Goal: Task Accomplishment & Management: Manage account settings

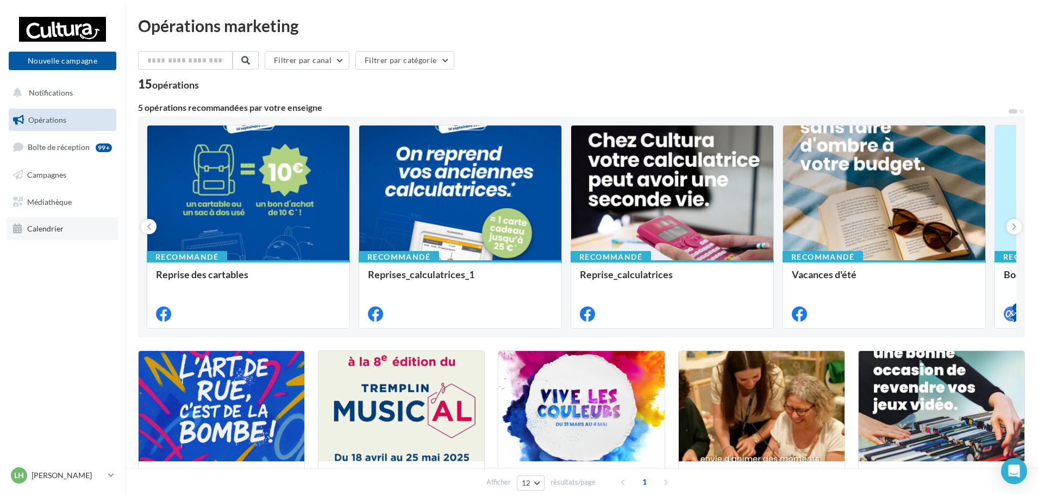
click at [52, 222] on link "Calendrier" at bounding box center [63, 228] width 112 height 23
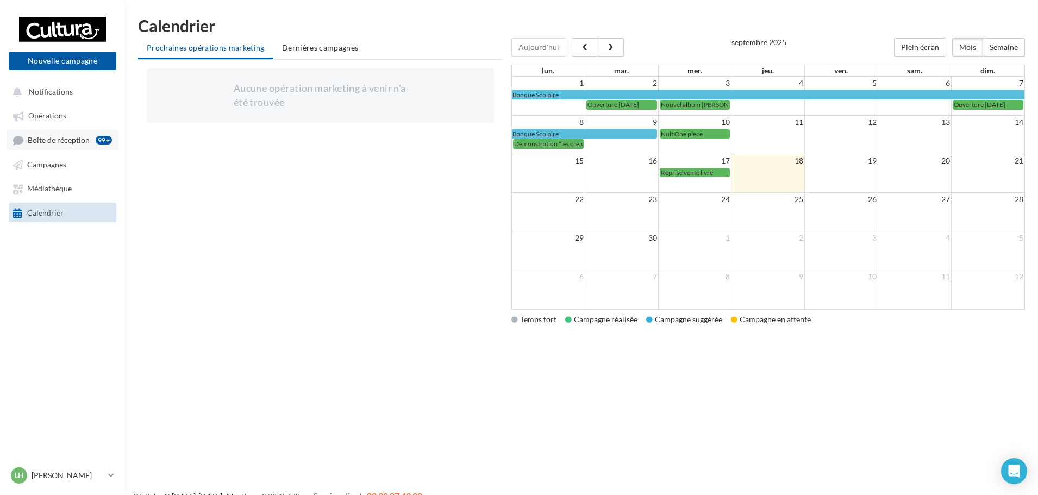
click at [40, 141] on span "Boîte de réception" at bounding box center [59, 139] width 62 height 9
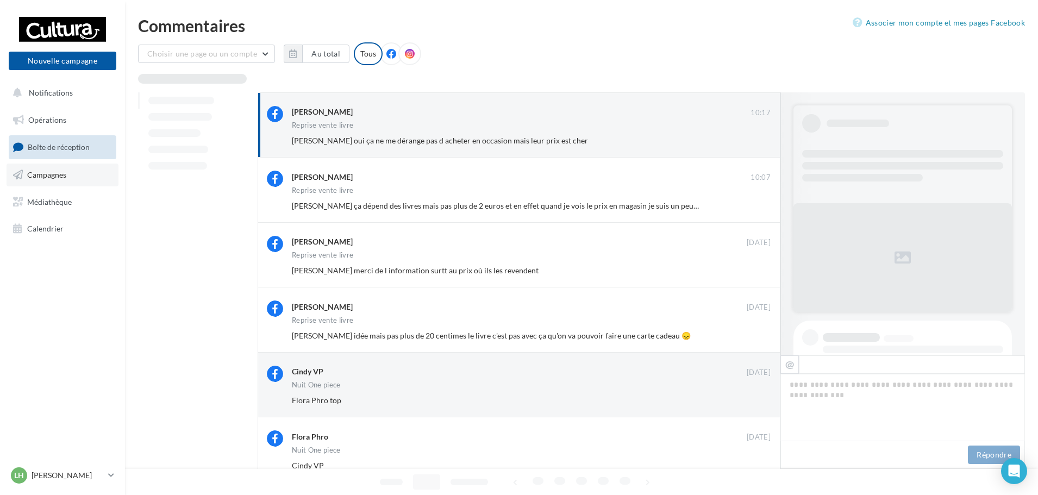
click at [48, 180] on link "Campagnes" at bounding box center [63, 175] width 112 height 23
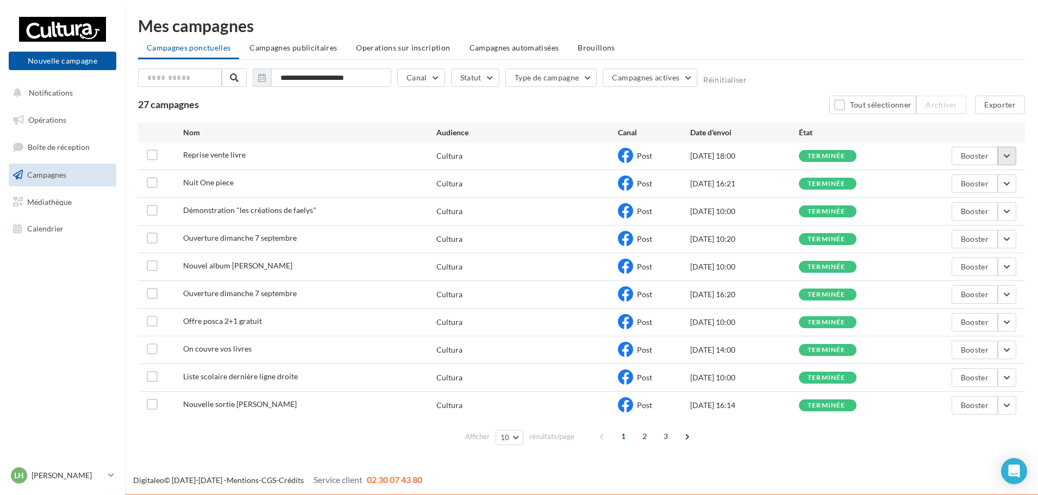
click at [999, 158] on button "button" at bounding box center [1006, 156] width 18 height 18
click at [949, 185] on button "Voir les résultats" at bounding box center [961, 181] width 109 height 28
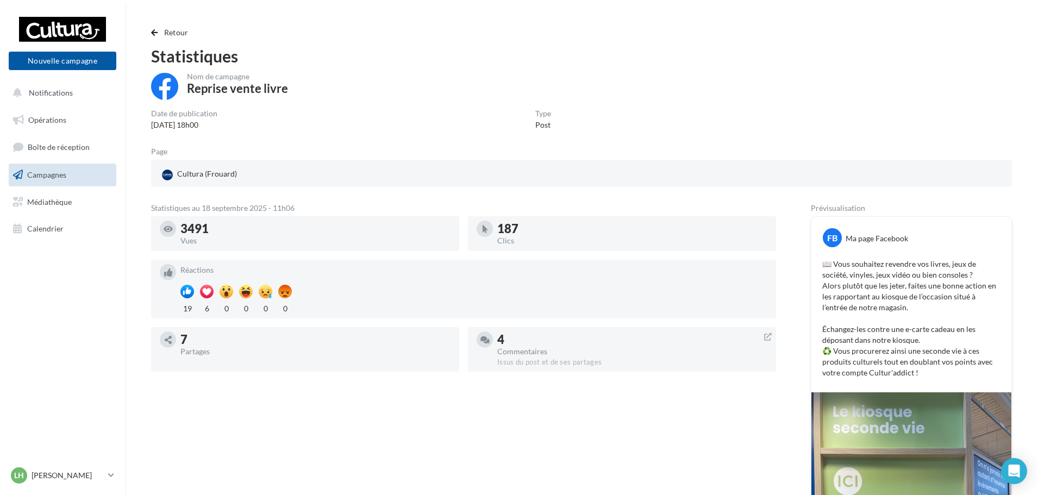
click at [49, 170] on span "Campagnes" at bounding box center [46, 174] width 39 height 9
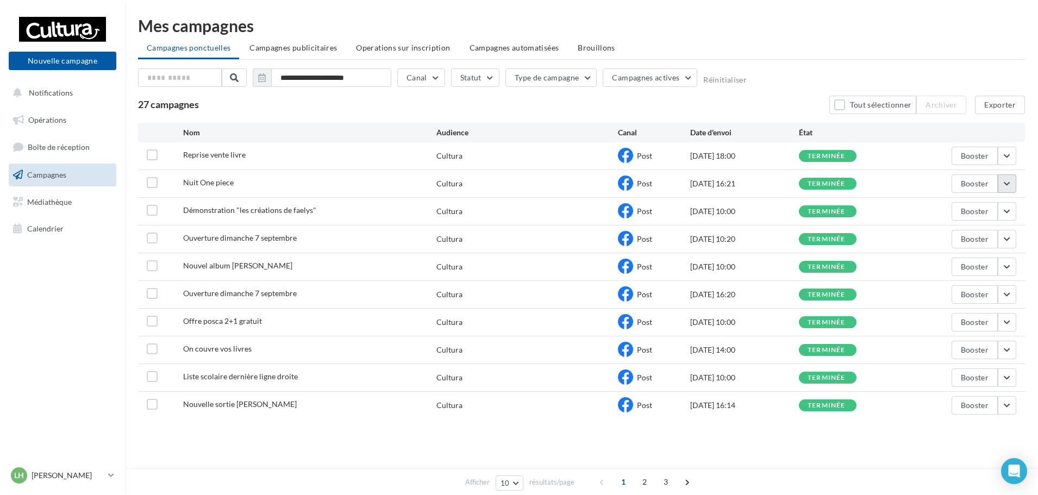
click at [1008, 183] on button "button" at bounding box center [1006, 183] width 18 height 18
click at [941, 210] on button "Voir les résultats" at bounding box center [961, 209] width 109 height 28
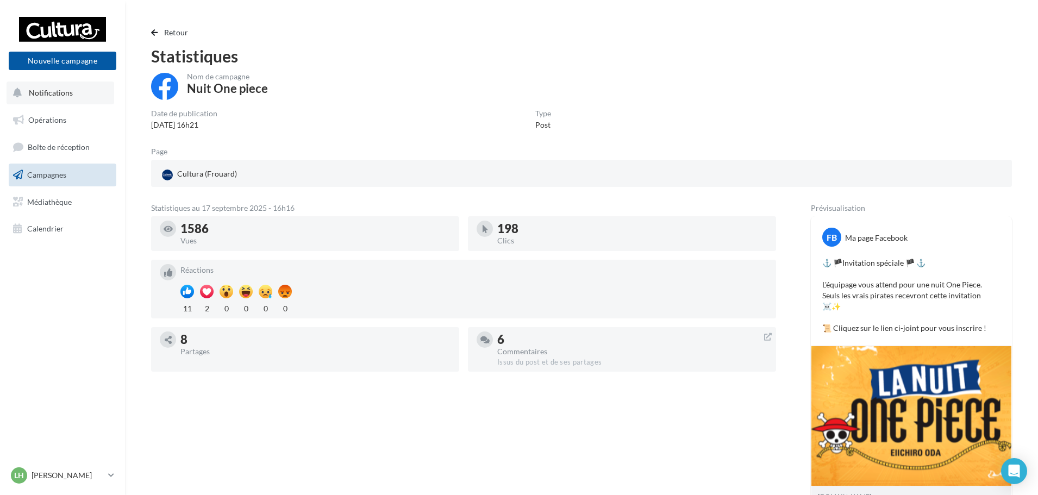
click at [64, 90] on span "Notifications" at bounding box center [51, 92] width 44 height 9
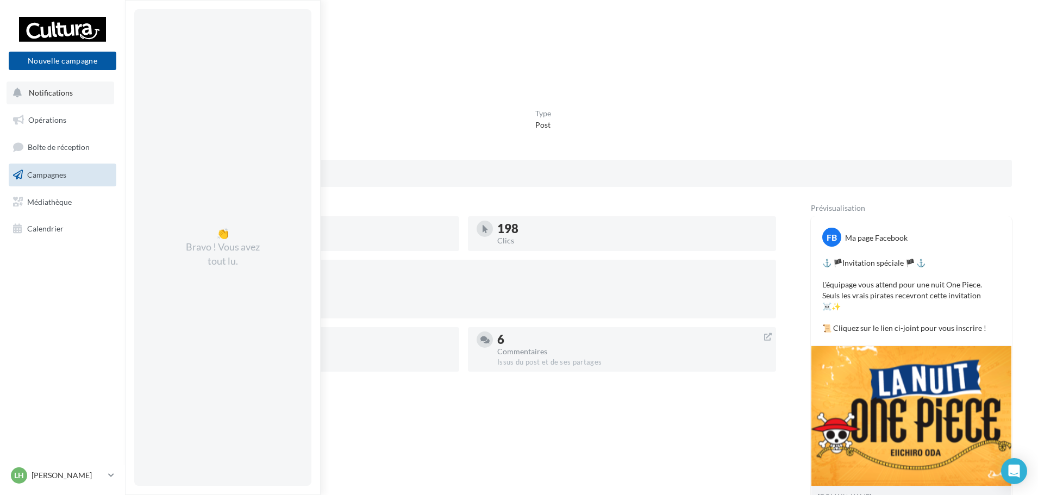
click at [42, 98] on button "Notifications 👏 Bravo ! Vous avez tout lu." at bounding box center [61, 92] width 108 height 23
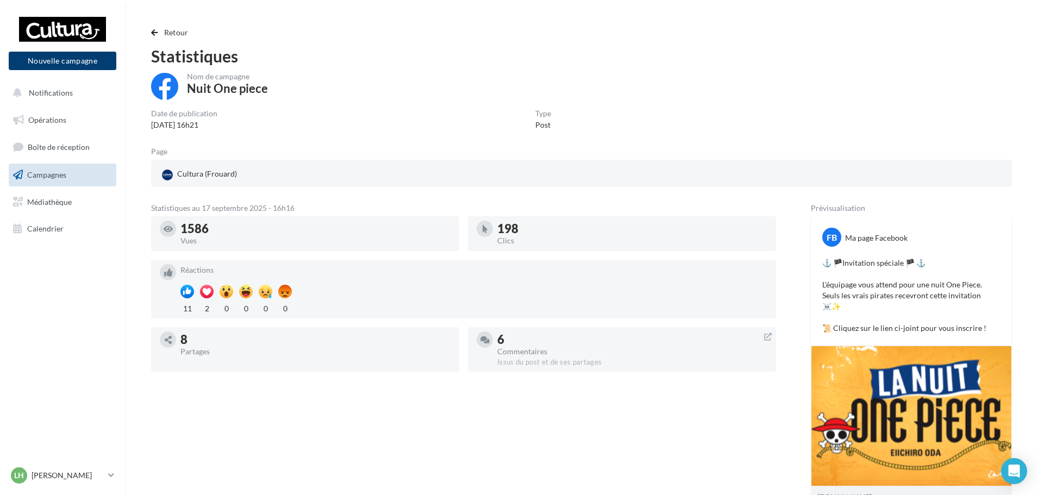
click at [53, 66] on button "Nouvelle campagne" at bounding box center [63, 61] width 108 height 18
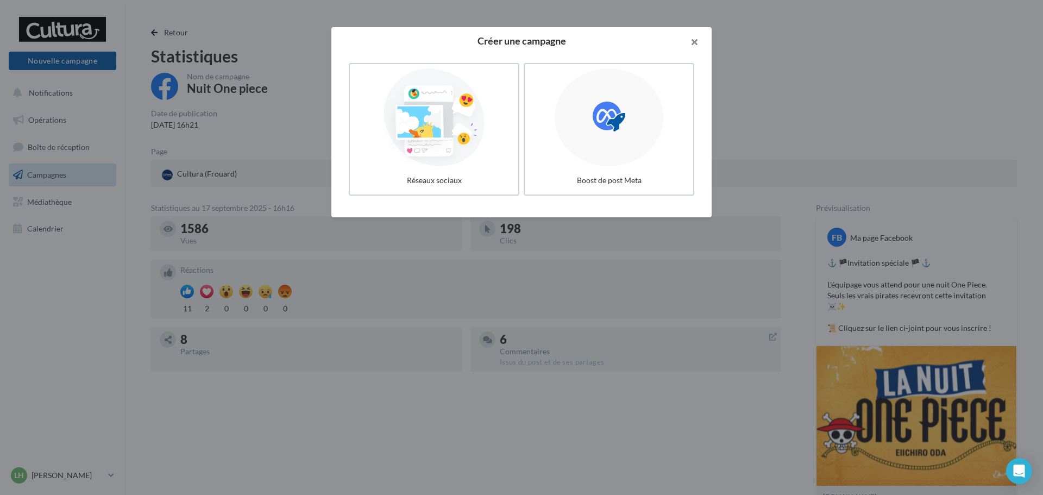
click at [699, 39] on button "button" at bounding box center [689, 43] width 43 height 33
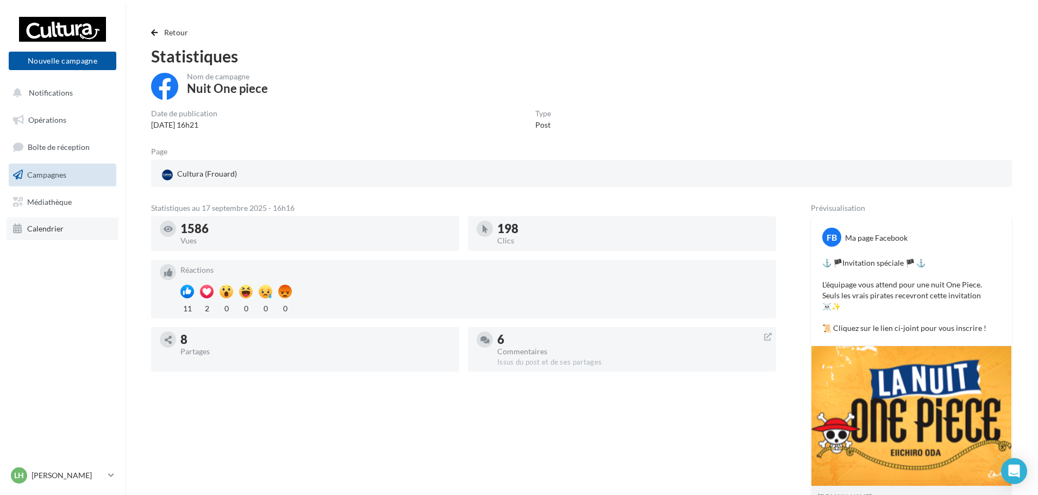
click at [29, 233] on span "Calendrier" at bounding box center [45, 228] width 36 height 9
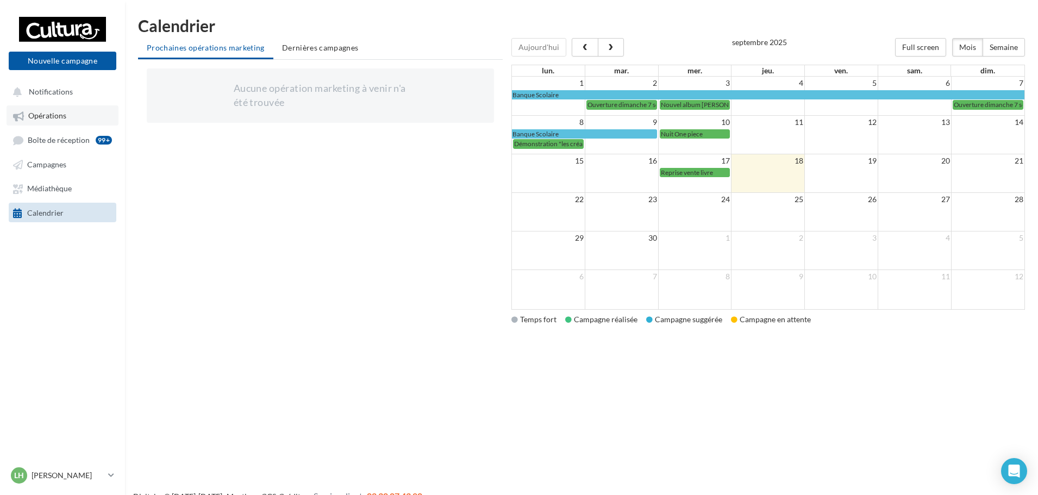
click at [43, 116] on span "Opérations" at bounding box center [47, 115] width 38 height 9
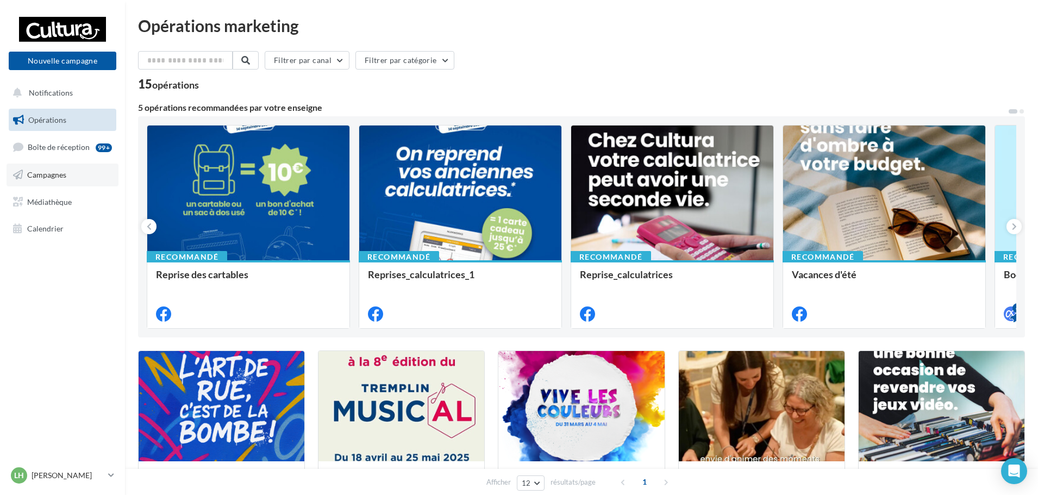
click at [45, 176] on span "Campagnes" at bounding box center [46, 174] width 39 height 9
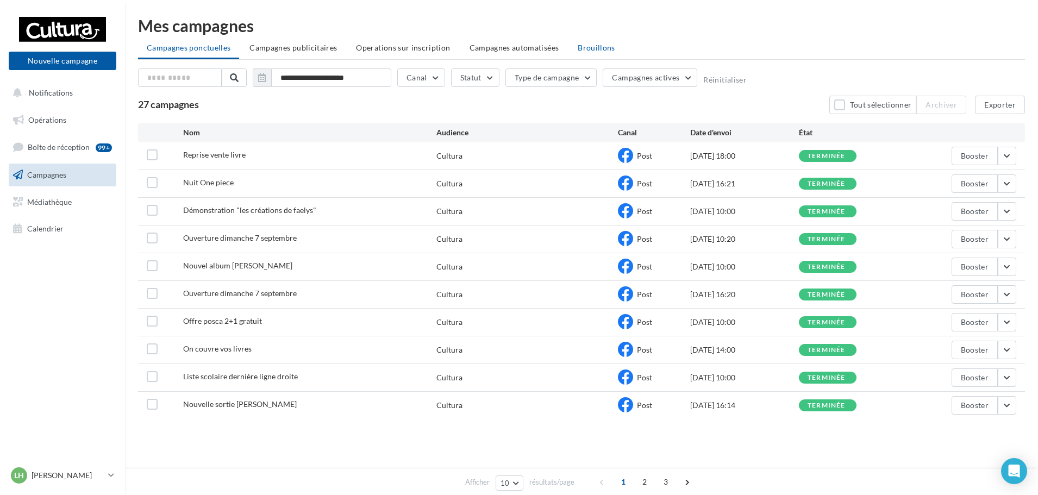
click at [595, 43] on span "Brouillons" at bounding box center [595, 47] width 37 height 9
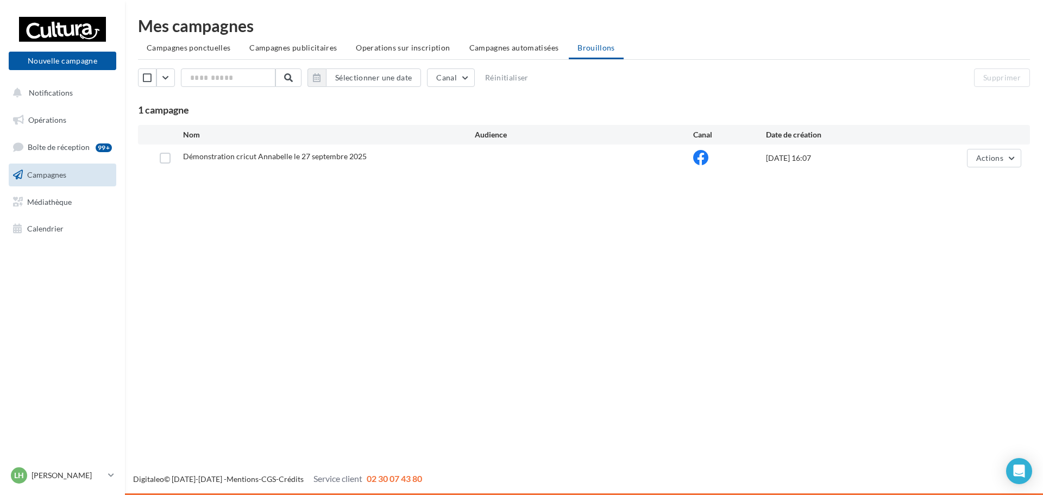
click at [330, 160] on span "Démonstration cricut Annabelle le 27 septembre 2025" at bounding box center [275, 156] width 184 height 9
click at [1001, 159] on span "Actions" at bounding box center [989, 157] width 27 height 9
click at [952, 179] on button "Editer" at bounding box center [967, 183] width 109 height 28
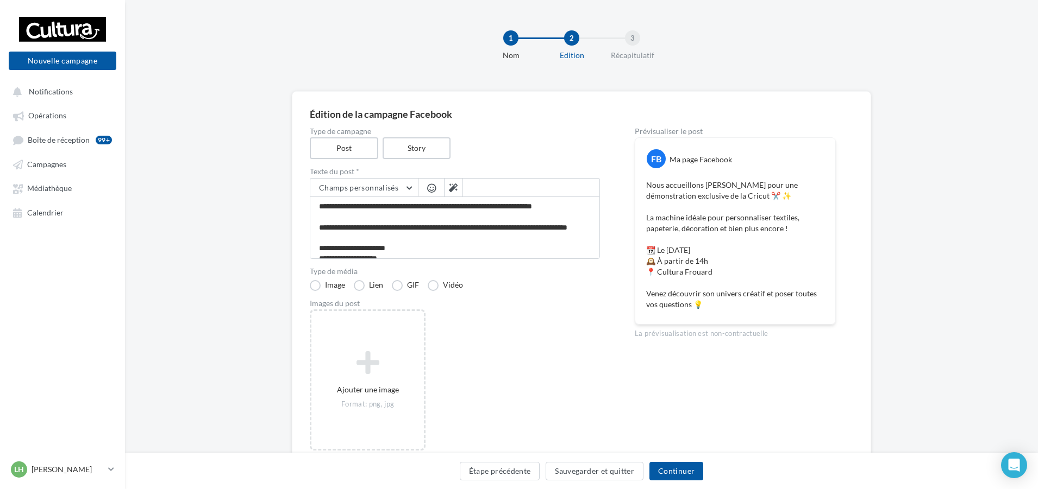
click at [337, 399] on div "Ajouter une image Format: png, jpg" at bounding box center [367, 380] width 112 height 70
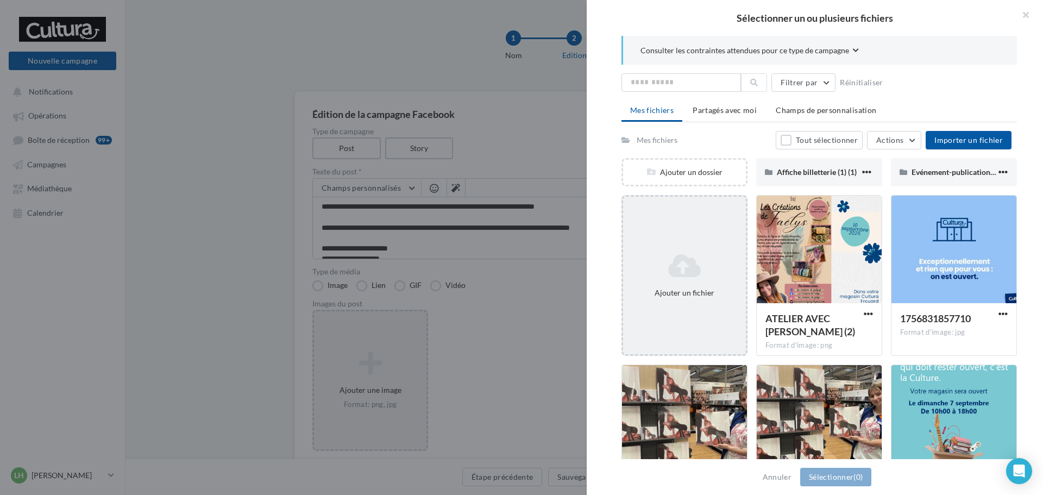
click at [686, 295] on div "Ajouter un fichier" at bounding box center [684, 292] width 114 height 11
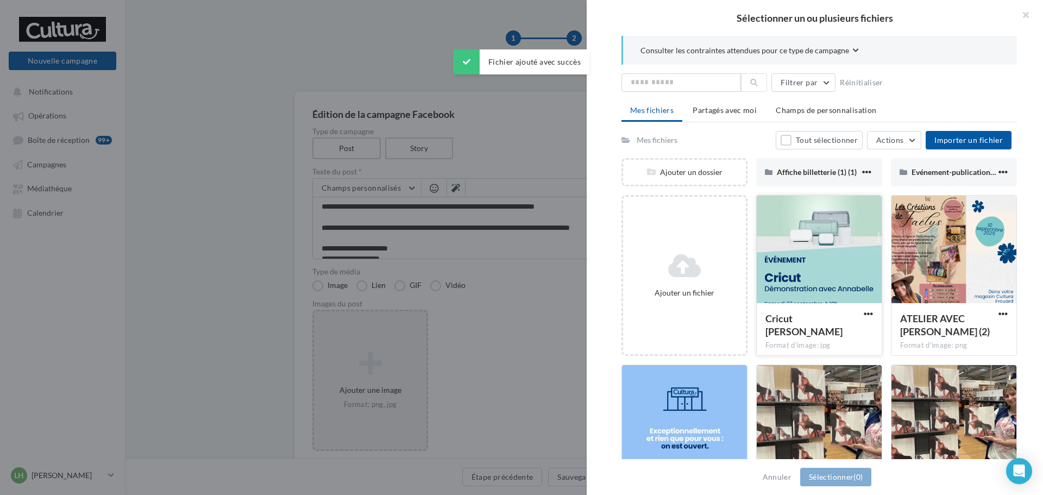
click at [806, 250] on div at bounding box center [819, 250] width 125 height 109
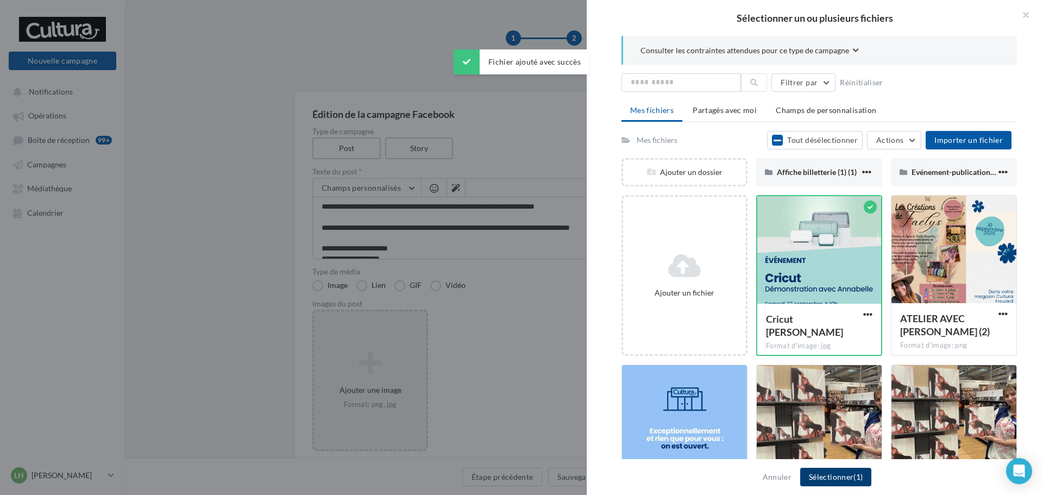
click at [837, 480] on button "Sélectionner (1)" at bounding box center [835, 477] width 71 height 18
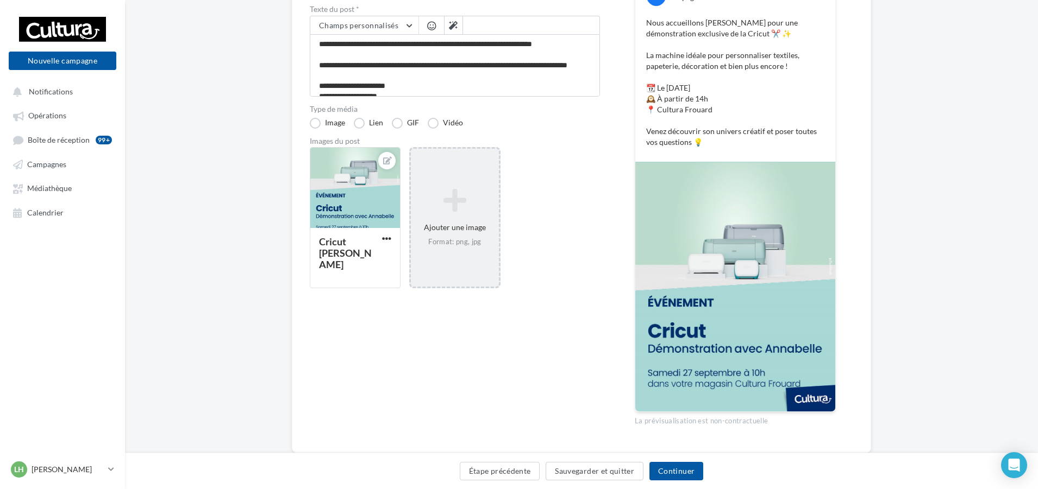
scroll to position [163, 0]
click at [554, 358] on div "**********" at bounding box center [455, 200] width 290 height 470
click at [598, 469] on button "Sauvegarder et quitter" at bounding box center [594, 471] width 98 height 18
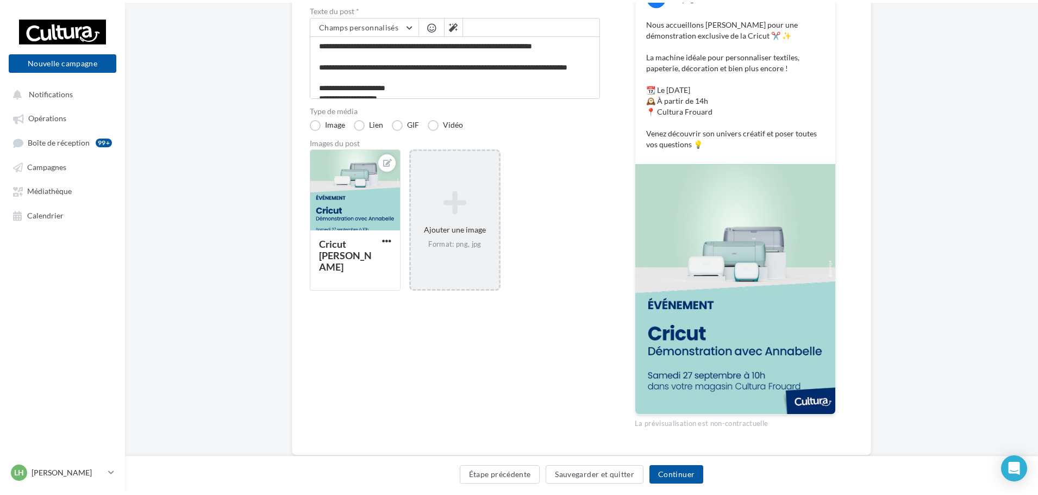
scroll to position [17, 0]
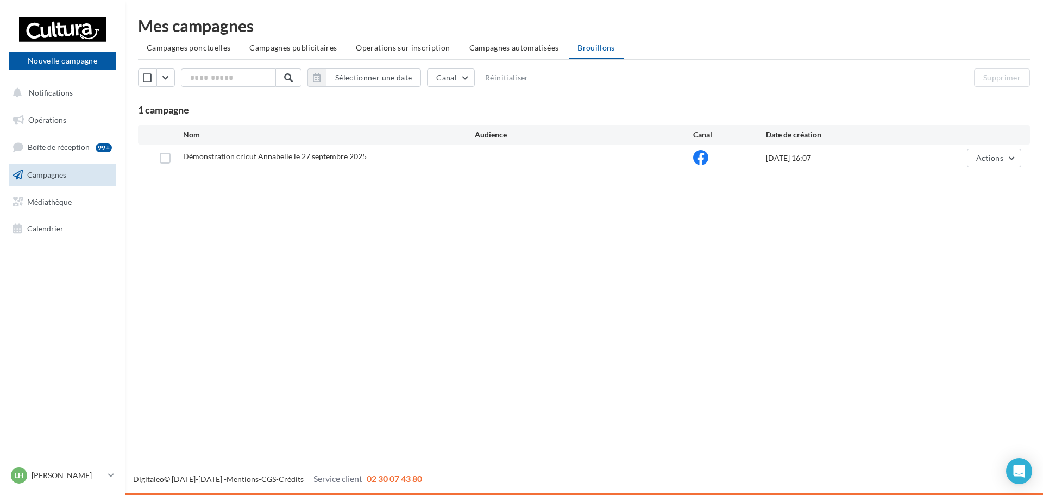
click at [352, 269] on div "Nouvelle campagne Nouvelle campagne Notifications Opérations Boîte de réception…" at bounding box center [521, 247] width 1043 height 495
